Goal: Task Accomplishment & Management: Manage account settings

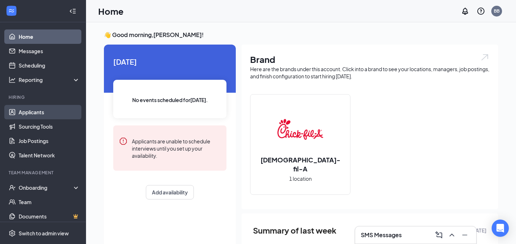
click at [23, 112] on link "Applicants" at bounding box center [49, 112] width 61 height 14
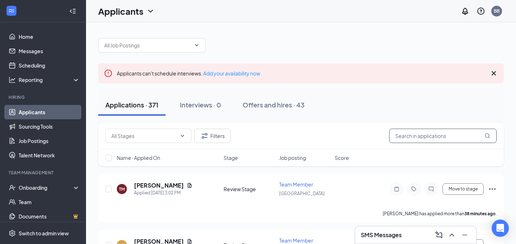
click at [416, 133] on input "text" at bounding box center [443, 135] width 108 height 14
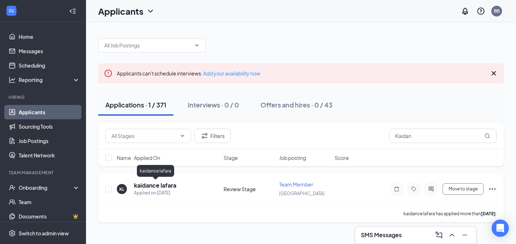
click at [161, 184] on h5 "kaidance lafara" at bounding box center [155, 185] width 42 height 8
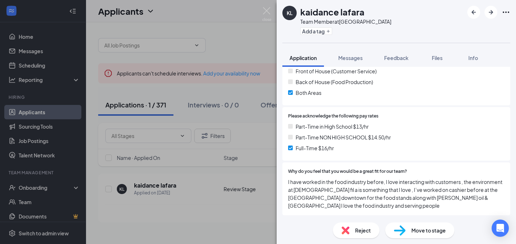
scroll to position [462, 0]
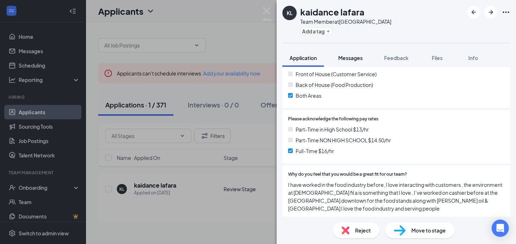
click at [354, 61] on button "Messages" at bounding box center [350, 58] width 39 height 18
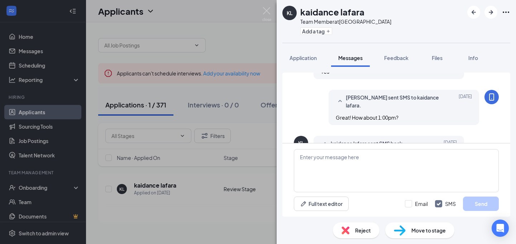
scroll to position [143, 0]
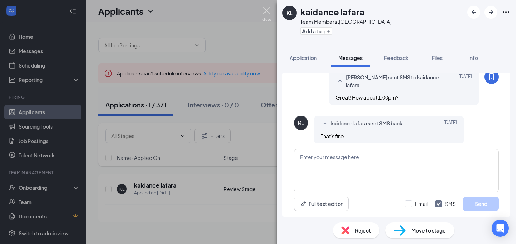
click at [268, 11] on img at bounding box center [267, 14] width 9 height 14
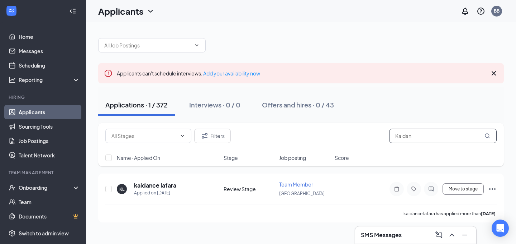
click at [411, 133] on input "Kaidan" at bounding box center [443, 135] width 108 height 14
click at [156, 186] on h5 "[PERSON_NAME]" at bounding box center [159, 185] width 50 height 8
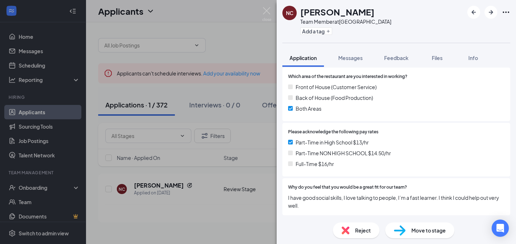
scroll to position [466, 0]
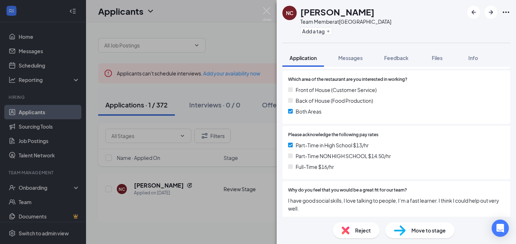
click at [249, 136] on div "NC Natalia Cruz Team Member at Castleton Square Add a tag Application Messages …" at bounding box center [258, 122] width 516 height 244
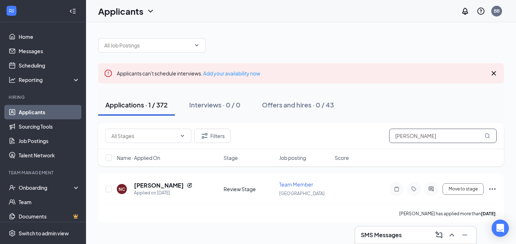
click at [429, 136] on input "Natalia" at bounding box center [443, 135] width 108 height 14
click at [187, 186] on icon "Reapply" at bounding box center [190, 185] width 6 height 6
click at [430, 132] on input "Natalia" at bounding box center [443, 135] width 108 height 14
click at [424, 136] on input "Natalia" at bounding box center [443, 135] width 108 height 14
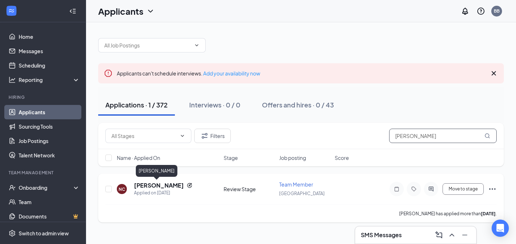
type input "Natalia Cruz"
click at [158, 187] on h5 "Natalia Cruz" at bounding box center [159, 185] width 50 height 8
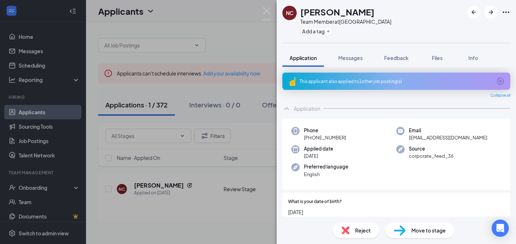
click at [501, 81] on icon "ArrowCircle" at bounding box center [500, 80] width 7 height 7
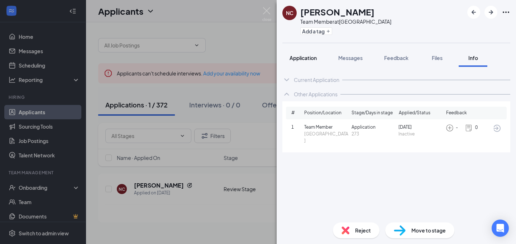
click at [300, 58] on span "Application" at bounding box center [303, 58] width 27 height 6
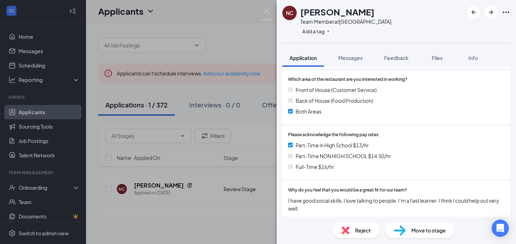
scroll to position [469, 0]
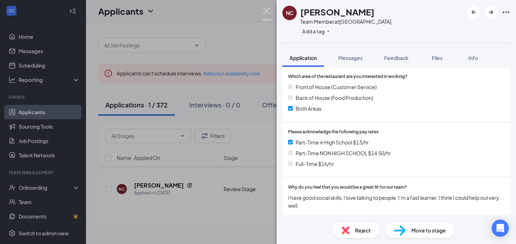
click at [267, 12] on img at bounding box center [267, 14] width 9 height 14
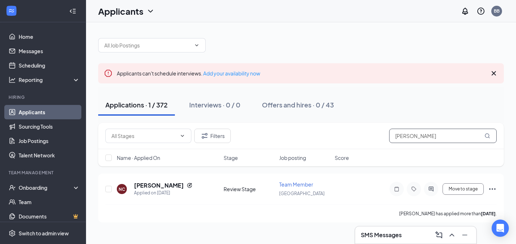
click at [466, 137] on input "Natalia Cruz" at bounding box center [443, 135] width 108 height 14
click at [458, 136] on input "Natalia Cruz" at bounding box center [443, 135] width 108 height 14
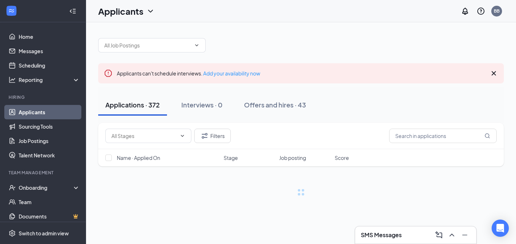
click at [408, 115] on div "Applications · 372 Interviews · 0 Offers and hires · 43" at bounding box center [301, 105] width 406 height 22
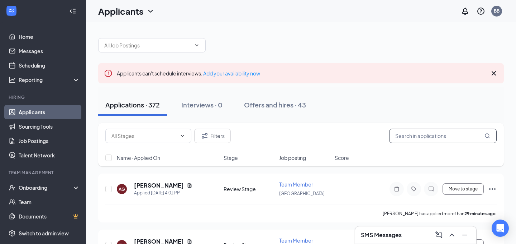
click at [417, 142] on input "text" at bounding box center [443, 135] width 108 height 14
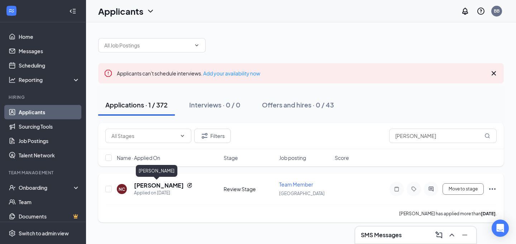
click at [162, 185] on h5 "Natalia Cruz" at bounding box center [159, 185] width 50 height 8
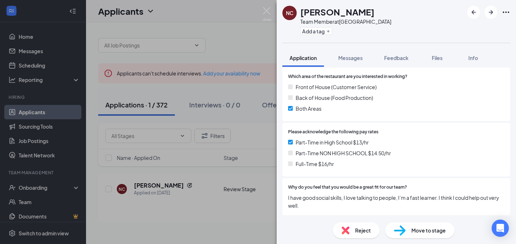
scroll to position [466, 0]
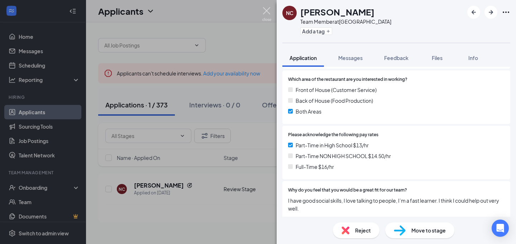
click at [265, 11] on img at bounding box center [267, 14] width 9 height 14
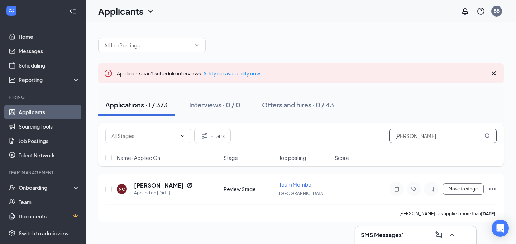
click at [415, 138] on input "Natalia" at bounding box center [443, 135] width 108 height 14
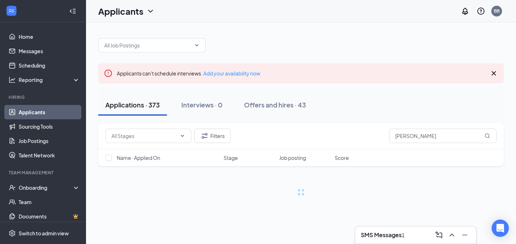
click at [389, 226] on div "SMS Messages 1" at bounding box center [415, 234] width 121 height 17
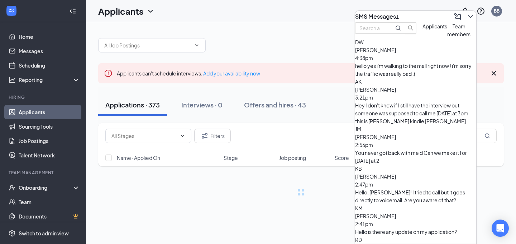
click at [391, 77] on div "hello yes i'm walking to the mall right now ! i'm sorry the traffic was really …" at bounding box center [415, 70] width 121 height 16
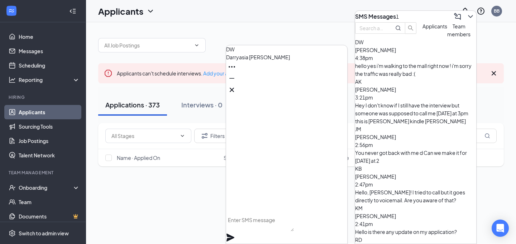
click at [391, 101] on div "Hey I don't know if I still have the interview but someone was supposed to call…" at bounding box center [415, 113] width 121 height 24
click at [395, 77] on div "hello yes i'm walking to the mall right now ! i'm sorry the traffic was really …" at bounding box center [415, 70] width 121 height 16
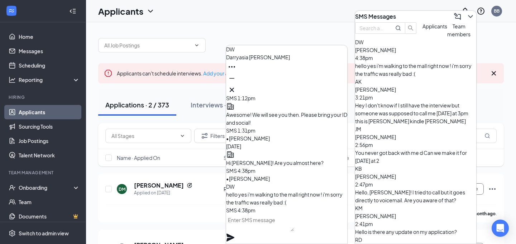
click at [467, 14] on icon "ChevronDown" at bounding box center [471, 16] width 9 height 9
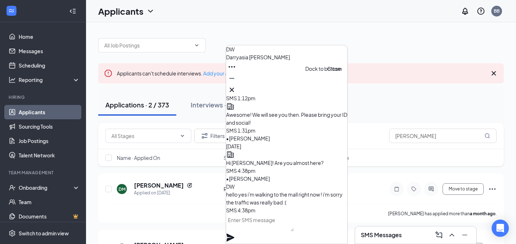
click at [234, 88] on icon "Cross" at bounding box center [232, 90] width 4 height 4
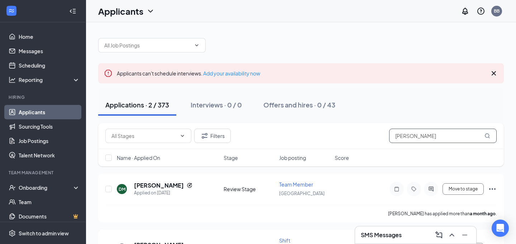
click at [415, 137] on input "Darry" at bounding box center [443, 135] width 108 height 14
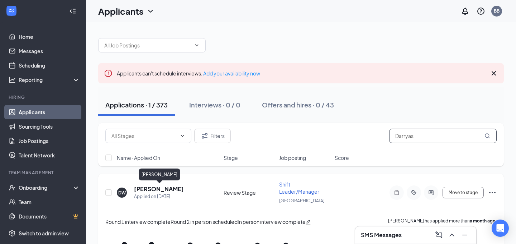
type input "Darryas"
click at [166, 186] on h5 "[PERSON_NAME]" at bounding box center [159, 189] width 50 height 8
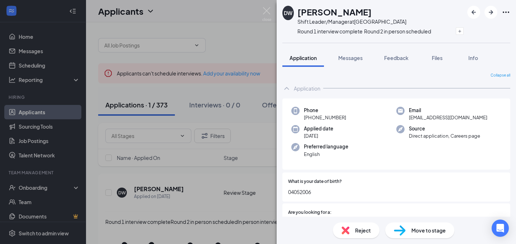
click at [415, 229] on span "Move to stage" at bounding box center [429, 230] width 34 height 8
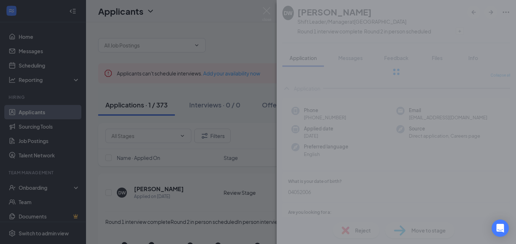
type input "Hiring Complete (final stage)"
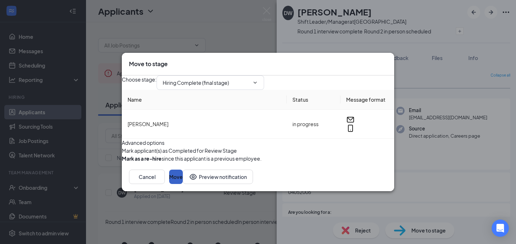
click at [183, 184] on button "Move" at bounding box center [176, 176] width 14 height 14
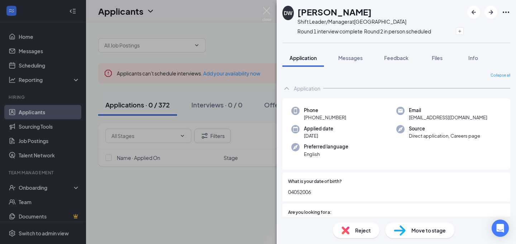
click at [133, 190] on div "DW Darryasia Whitfield Shift Leader/Manager at Castleton Square Round 1 intervi…" at bounding box center [258, 122] width 516 height 244
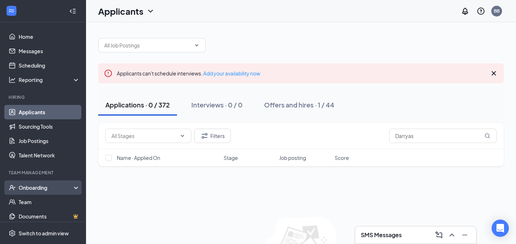
click at [38, 188] on div "Onboarding" at bounding box center [46, 187] width 55 height 7
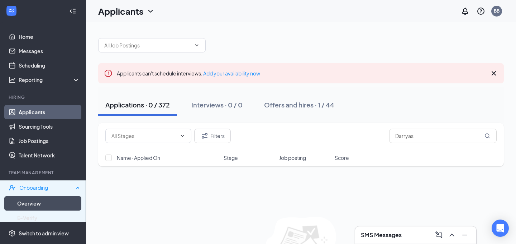
click at [35, 199] on link "Overview" at bounding box center [48, 203] width 63 height 14
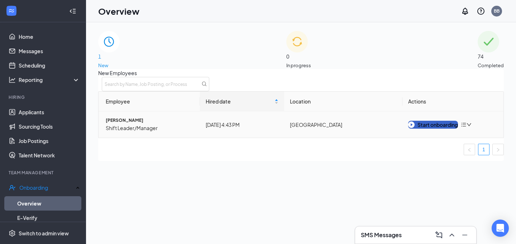
click at [441, 128] on button "Start onboarding" at bounding box center [433, 124] width 50 height 8
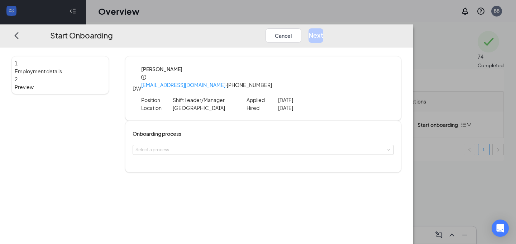
click at [216, 156] on div "Onboarding process Select a process" at bounding box center [263, 146] width 277 height 52
click at [223, 148] on div "Select a process" at bounding box center [262, 149] width 252 height 7
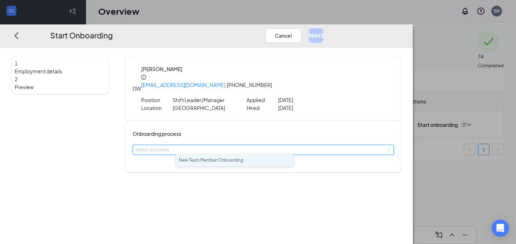
click at [226, 157] on li "New Team Member Onboarding" at bounding box center [235, 160] width 118 height 12
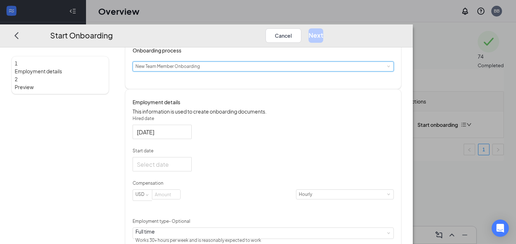
scroll to position [88, 0]
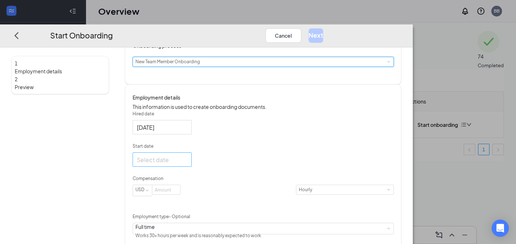
click at [188, 163] on div at bounding box center [162, 159] width 51 height 9
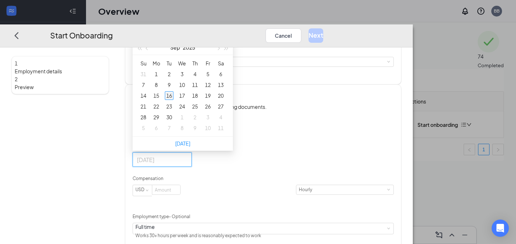
type input "Sep 16, 2025"
click at [174, 100] on div "16" at bounding box center [169, 95] width 9 height 9
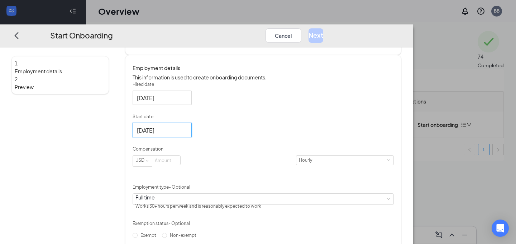
scroll to position [122, 0]
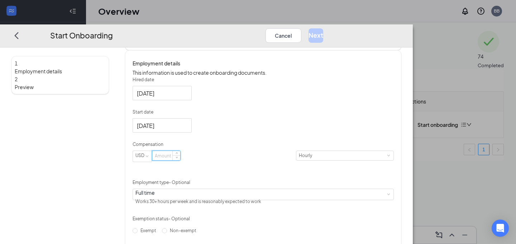
click at [180, 160] on input at bounding box center [166, 155] width 28 height 9
type input "18"
click at [327, 165] on div "Hired date Sep 16, 2025 Start date Sep 16, 2025 Sep 2025 Su Mo Tu We Th Fr Sa 3…" at bounding box center [263, 170] width 261 height 189
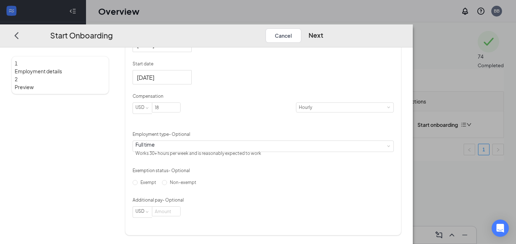
scroll to position [5, 0]
click at [190, 188] on label "Non-exempt" at bounding box center [180, 181] width 37 height 11
click at [167, 185] on input "Non-exempt" at bounding box center [164, 182] width 5 height 5
radio input "true"
click at [323, 28] on button "Next" at bounding box center [316, 35] width 15 height 14
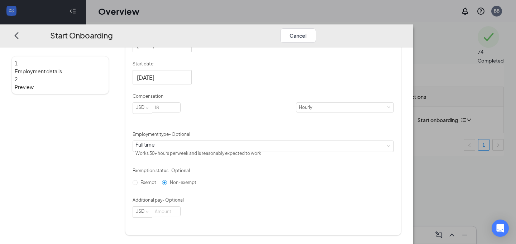
scroll to position [9, 0]
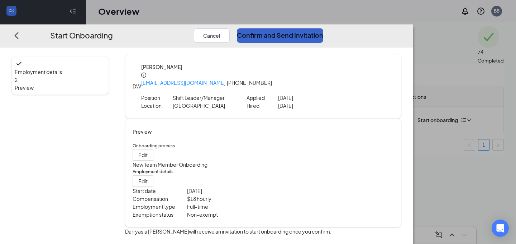
click at [323, 28] on button "Confirm and Send Invitation" at bounding box center [280, 35] width 86 height 14
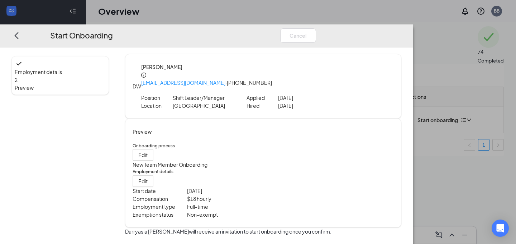
scroll to position [0, 0]
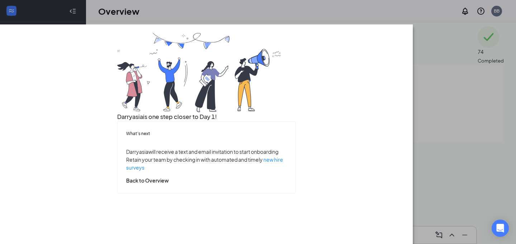
click at [229, 4] on div "Darryasia is one step closer to Day 1! What’s next Darryasia will receive a tex…" at bounding box center [258, 122] width 516 height 244
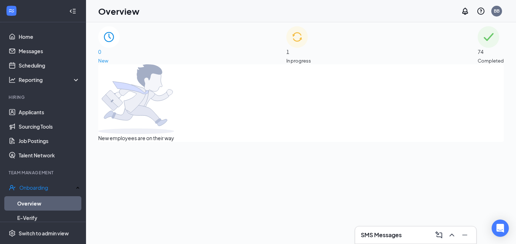
click at [287, 48] on img at bounding box center [298, 37] width 22 height 22
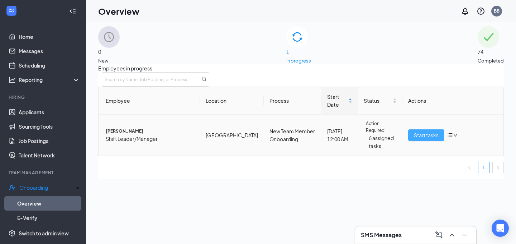
click at [420, 139] on span "Start tasks" at bounding box center [426, 135] width 25 height 8
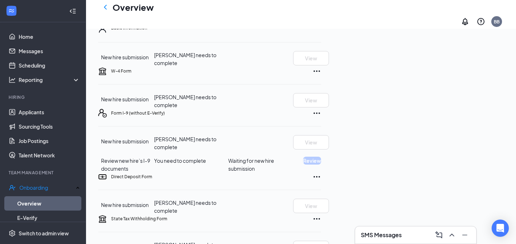
scroll to position [56, 0]
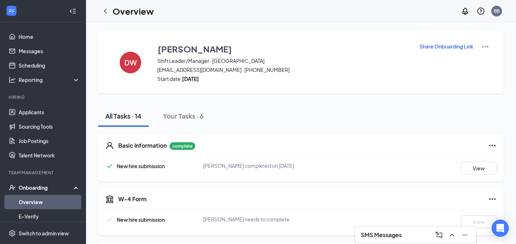
click at [430, 48] on p "Share Onboarding Link" at bounding box center [447, 46] width 54 height 7
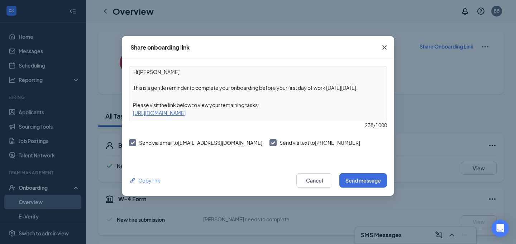
click at [132, 142] on input "Send via email to [EMAIL_ADDRESS][DOMAIN_NAME]" at bounding box center [131, 141] width 5 height 5
checkbox input "false"
click at [371, 185] on button "Send message" at bounding box center [364, 180] width 48 height 14
